Goal: Task Accomplishment & Management: Use online tool/utility

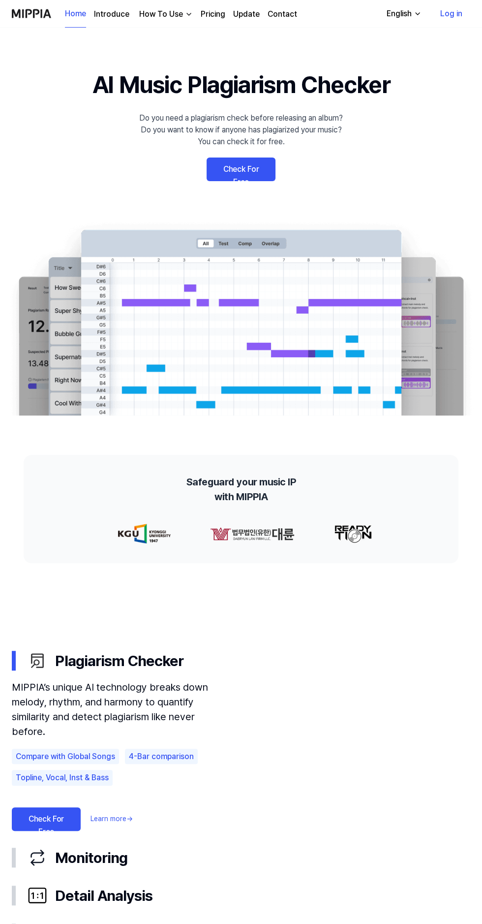
click at [58, 825] on link "Check For Free" at bounding box center [46, 819] width 69 height 24
click at [61, 822] on link "Check For Free" at bounding box center [46, 819] width 69 height 24
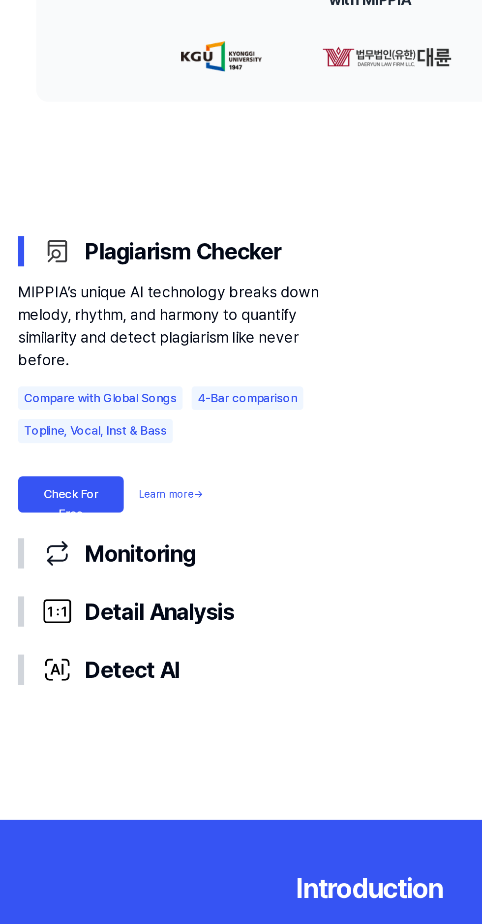
scroll to position [199, 0]
